Goal: Transaction & Acquisition: Purchase product/service

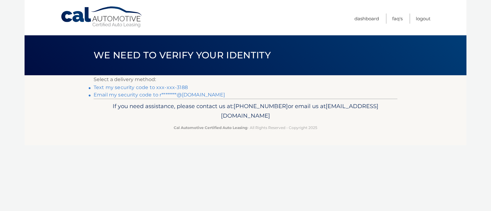
click at [147, 87] on link "Text my security code to xxx-xxx-3188" at bounding box center [141, 87] width 94 height 6
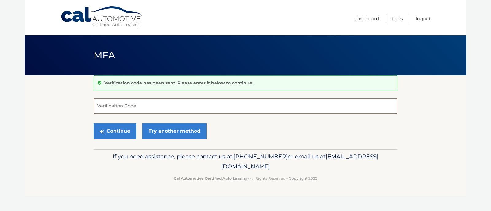
click at [113, 106] on input "Verification Code" at bounding box center [246, 105] width 304 height 15
type input "557141"
click at [103, 134] on icon "submit" at bounding box center [102, 131] width 4 height 5
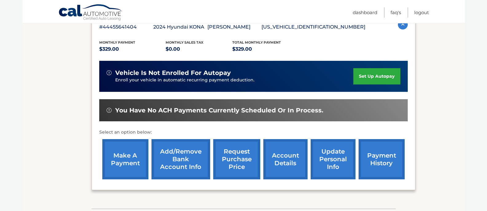
scroll to position [123, 0]
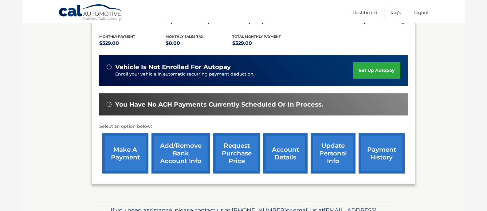
click at [121, 154] on link "make a payment" at bounding box center [125, 153] width 46 height 40
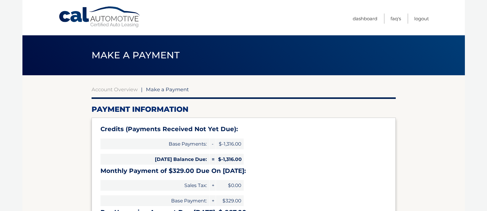
select select "ZTI0YjhiMjQtZTllMS00MTZiLWFkYzAtYWU2ZmM0YWUzYjE4"
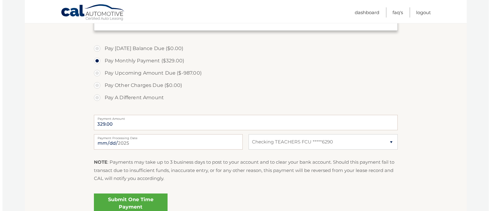
scroll to position [215, 0]
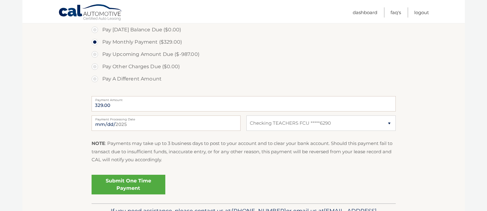
click at [134, 182] on link "Submit One Time Payment" at bounding box center [129, 185] width 74 height 20
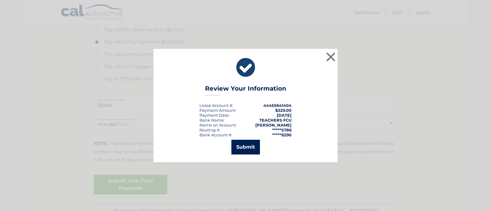
click at [247, 151] on button "Submit" at bounding box center [246, 147] width 29 height 15
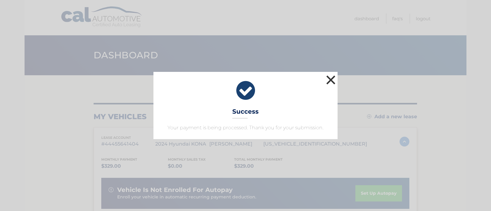
click at [333, 80] on button "×" at bounding box center [331, 80] width 12 height 12
